Goal: Task Accomplishment & Management: Manage account settings

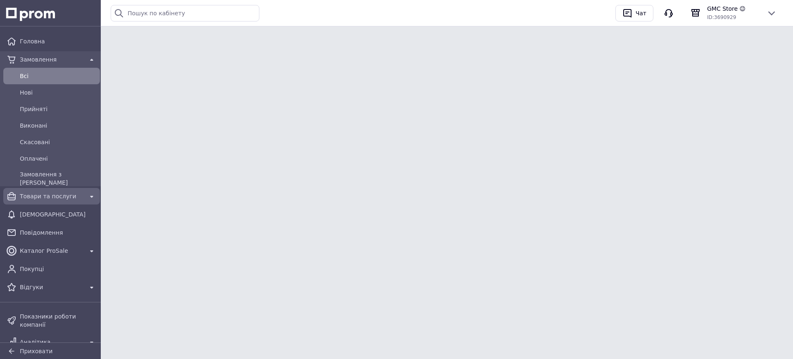
click at [59, 195] on span "Товари та послуги" at bounding box center [52, 196] width 64 height 8
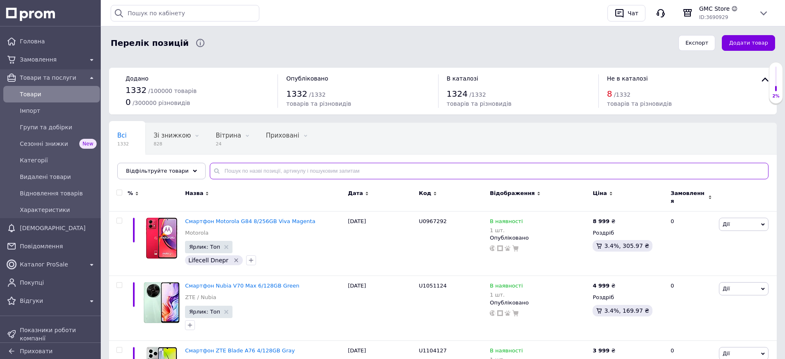
click at [228, 174] on input "text" at bounding box center [489, 171] width 559 height 17
paste input "85431"
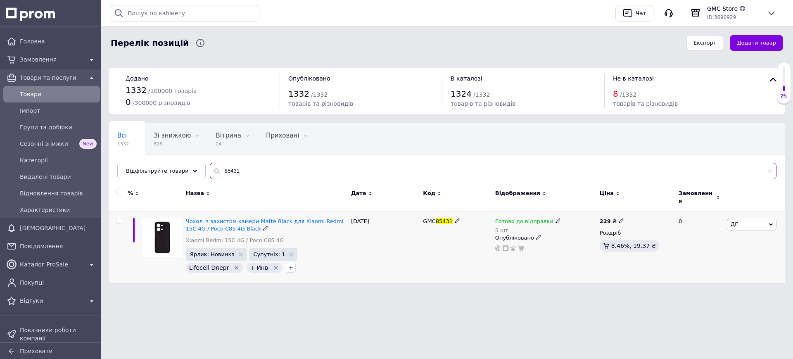
type input "85431"
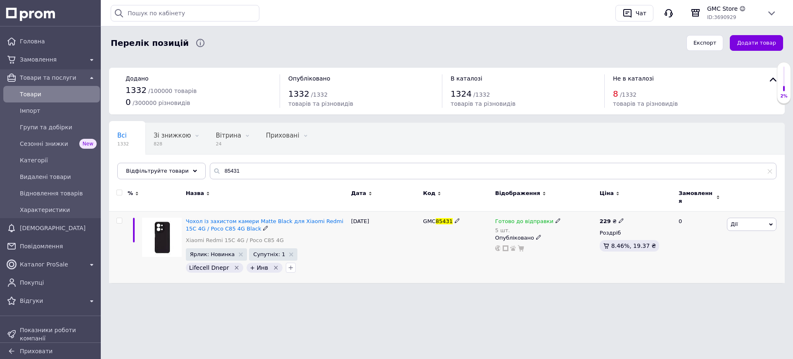
click at [555, 223] on icon at bounding box center [557, 220] width 5 height 5
drag, startPoint x: 653, startPoint y: 227, endPoint x: 549, endPoint y: 251, distance: 107.3
click at [652, 227] on div "Наявність Готово до відправки В наявності Немає в наявності Під замовлення Зали…" at bounding box center [612, 229] width 103 height 65
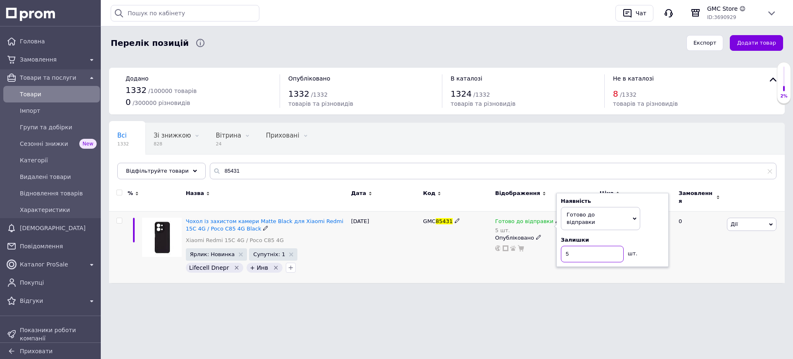
drag, startPoint x: 588, startPoint y: 249, endPoint x: 529, endPoint y: 260, distance: 59.2
click at [538, 247] on div "Готово до відправки 5 шт. Наявність Готово до відправки В наявності Немає в ная…" at bounding box center [545, 235] width 100 height 34
type input "1"
click at [440, 249] on div "GMC 85431" at bounding box center [457, 247] width 72 height 72
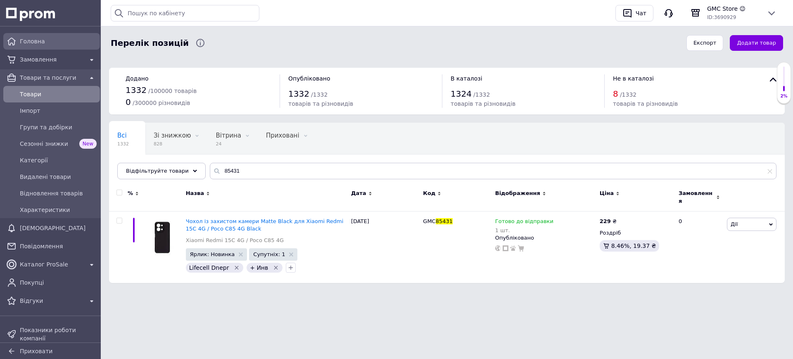
click at [38, 38] on span "Головна" at bounding box center [58, 41] width 77 height 8
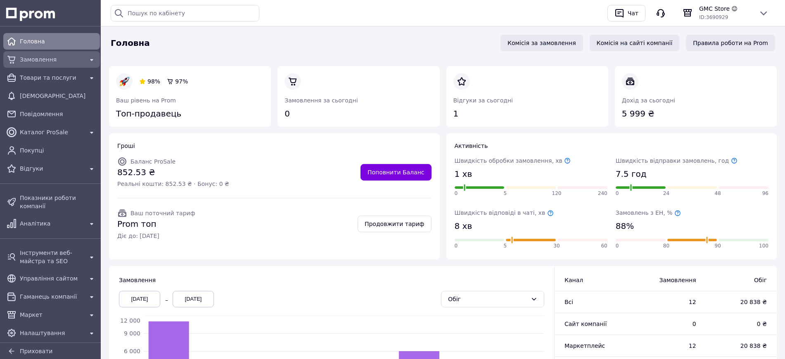
click at [66, 57] on span "Замовлення" at bounding box center [52, 59] width 64 height 8
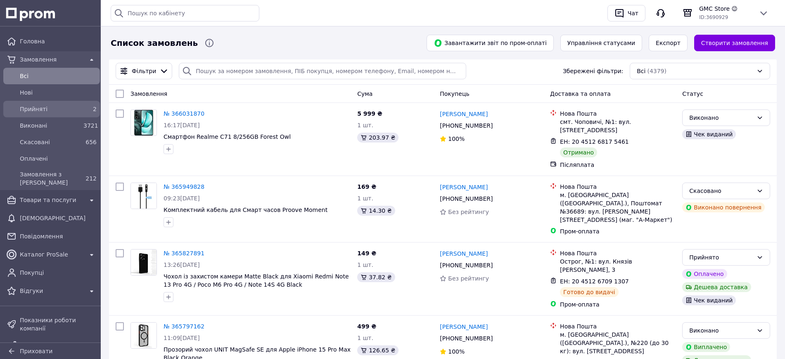
click at [34, 111] on span "Прийняті" at bounding box center [50, 109] width 60 height 8
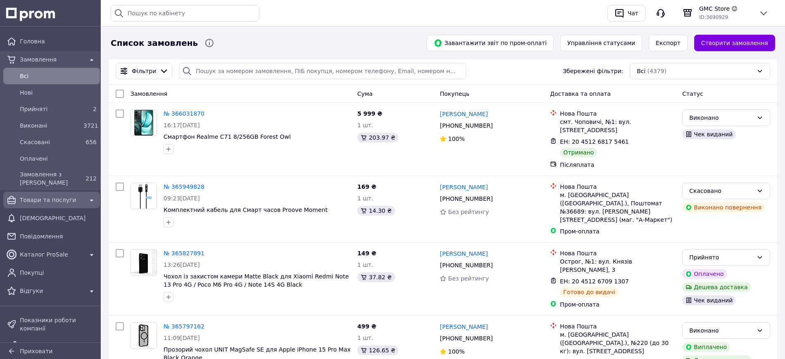
click at [48, 204] on span "Товари та послуги" at bounding box center [52, 200] width 64 height 8
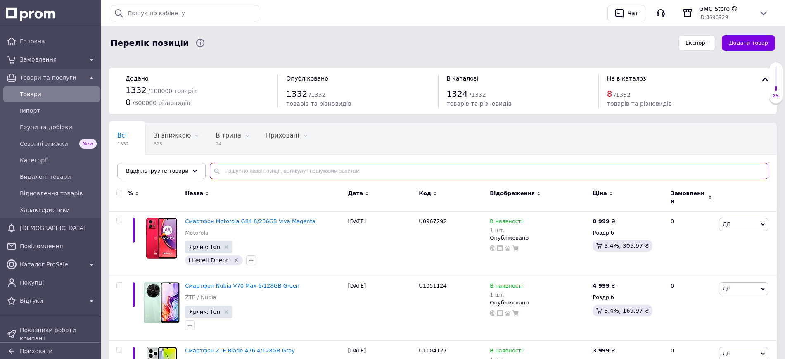
click at [244, 176] on input "text" at bounding box center [489, 171] width 559 height 17
paste input "87499"
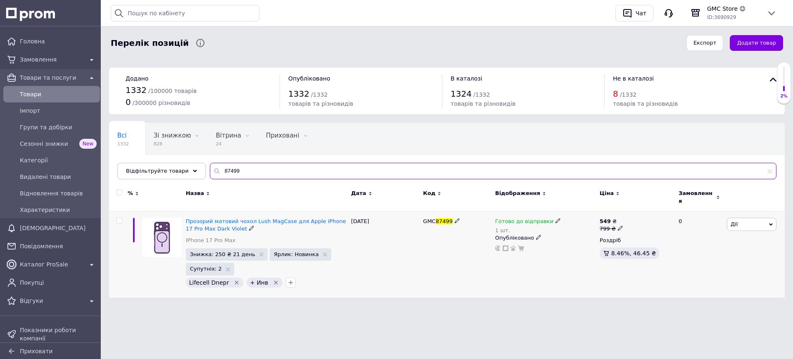
type input "87499"
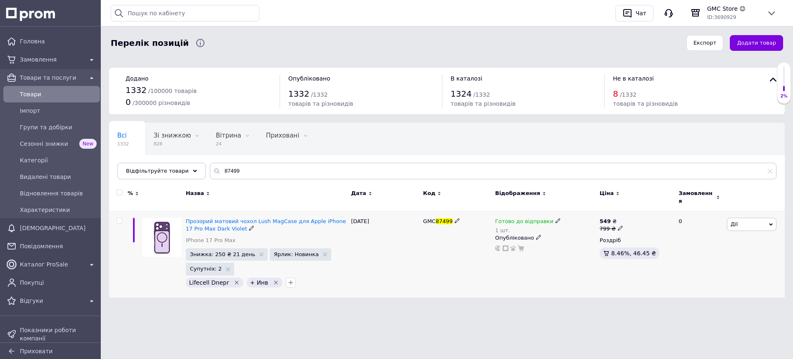
click at [555, 222] on icon at bounding box center [557, 220] width 5 height 5
click at [570, 245] on li "Немає в наявності" at bounding box center [600, 251] width 78 height 12
drag, startPoint x: 571, startPoint y: 247, endPoint x: 551, endPoint y: 241, distance: 20.4
click at [551, 241] on div "Готово до відправки 1 шт. Наявність Немає в наявності В наявності Під замовленн…" at bounding box center [545, 235] width 100 height 34
type input "0"
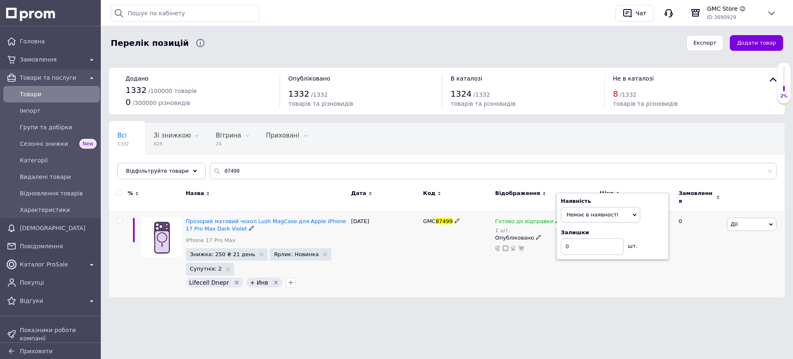
click at [435, 254] on div "GMC 87499" at bounding box center [457, 254] width 72 height 86
